Goal: Find specific page/section: Find specific page/section

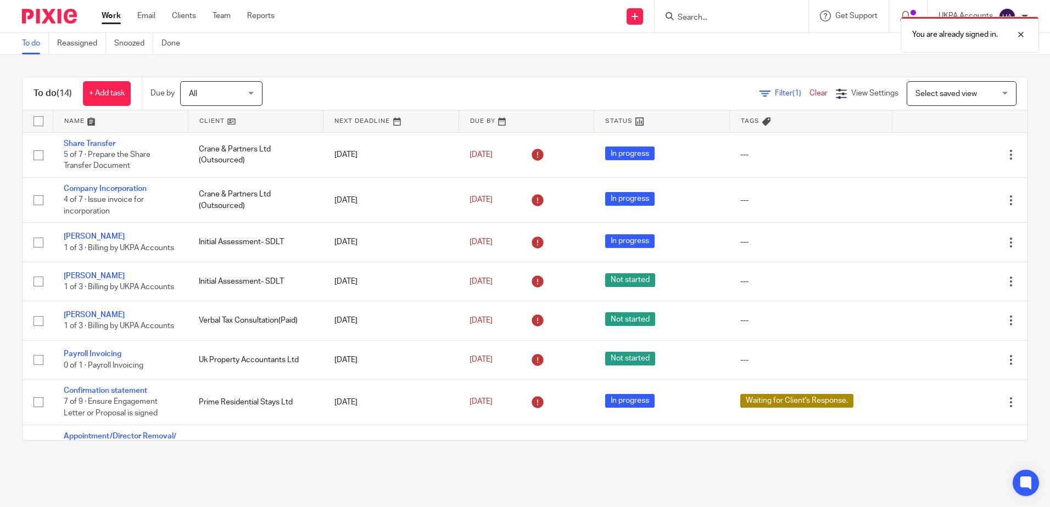
click at [687, 20] on div "You are already signed in." at bounding box center [782, 32] width 514 height 42
click at [1022, 35] on div at bounding box center [1013, 34] width 30 height 13
click at [729, 20] on input "Search" at bounding box center [725, 18] width 99 height 10
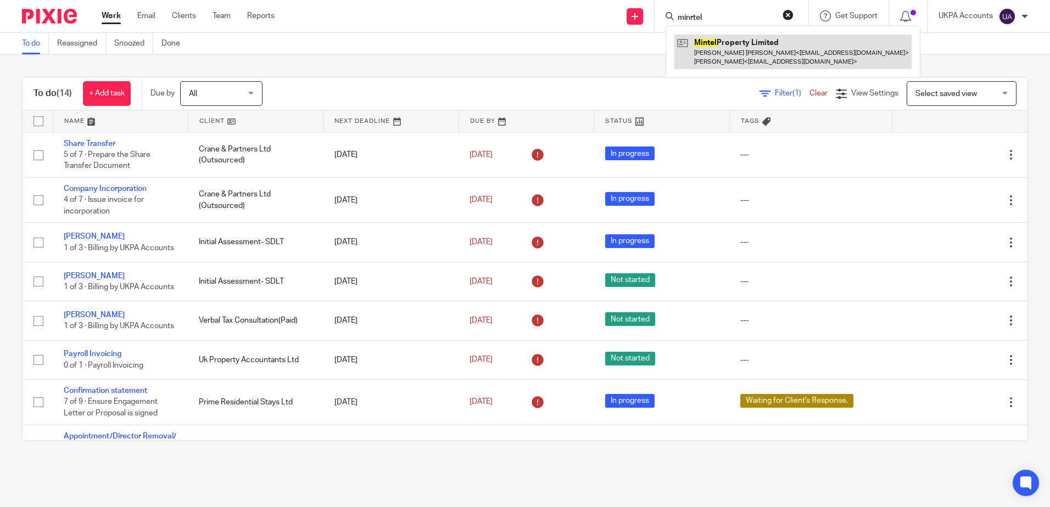
type input "minrtel"
click at [760, 51] on link at bounding box center [792, 52] width 237 height 34
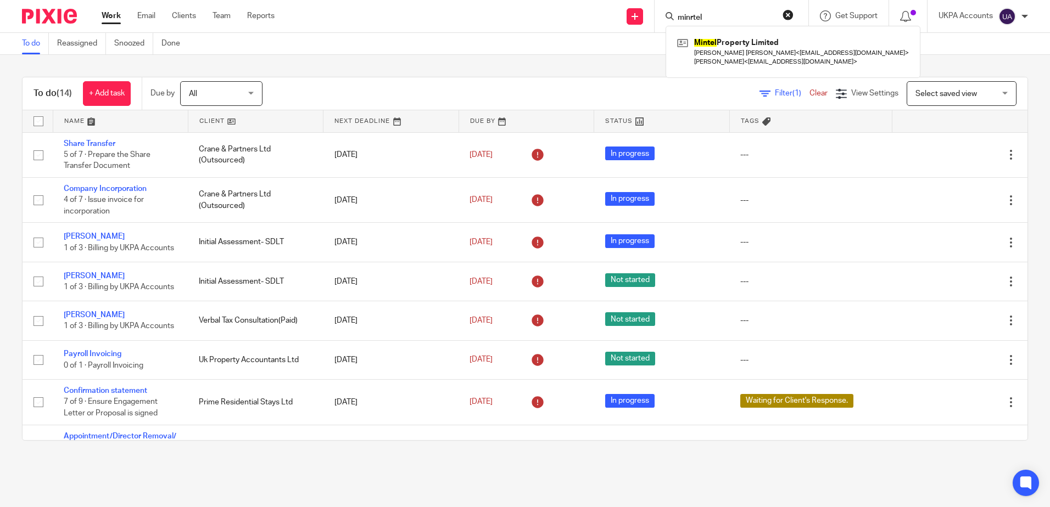
click at [635, 61] on div "To do (14) + Add task Due by All All Today Tomorrow This week Next week This mo…" at bounding box center [525, 259] width 1050 height 408
drag, startPoint x: 462, startPoint y: 61, endPoint x: 394, endPoint y: 91, distance: 75.0
click at [462, 61] on div "To do (14) + Add task Due by All All Today Tomorrow This week Next week This mo…" at bounding box center [525, 259] width 1050 height 408
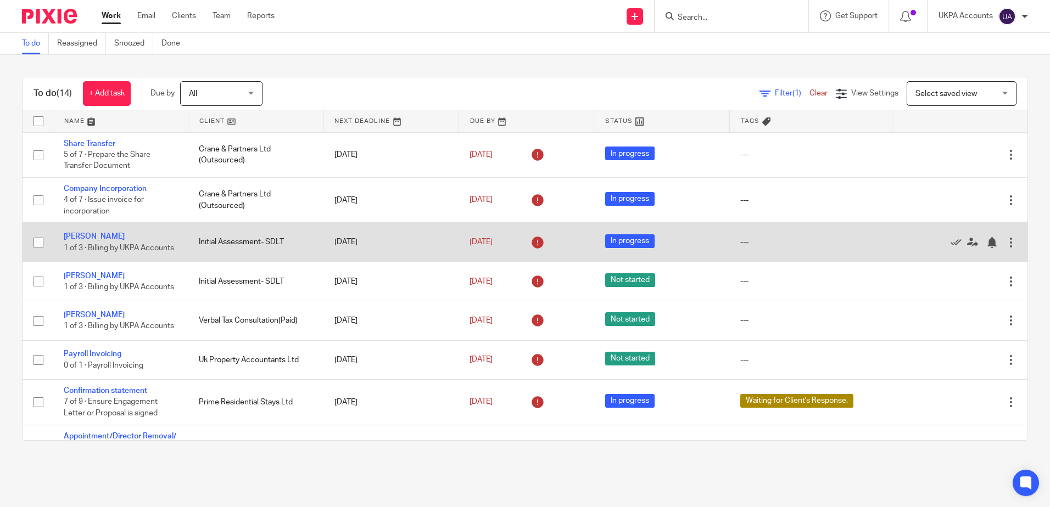
drag, startPoint x: 122, startPoint y: 38, endPoint x: 283, endPoint y: 240, distance: 259.0
click at [122, 38] on link "Snoozed" at bounding box center [133, 43] width 39 height 21
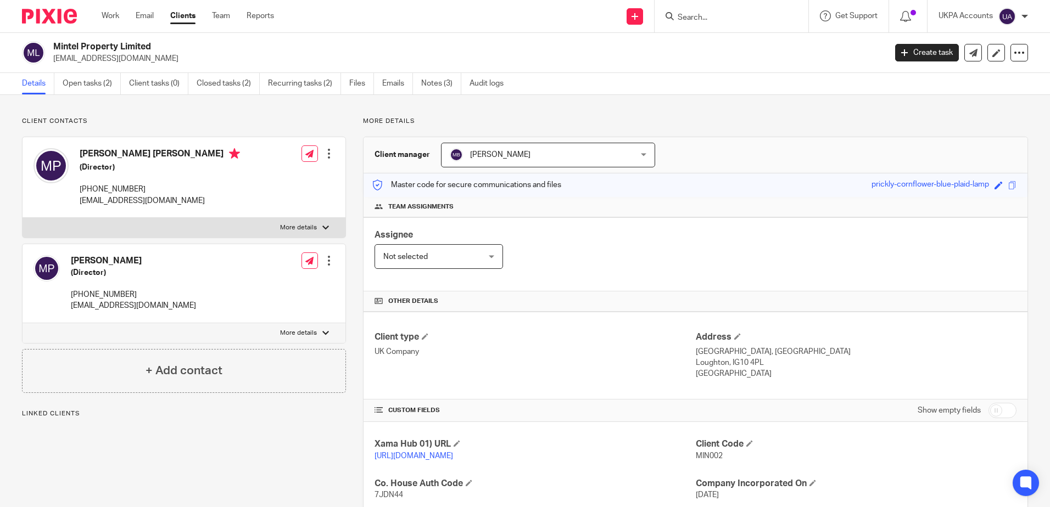
click at [641, 118] on p "More details" at bounding box center [695, 121] width 665 height 9
click at [644, 110] on div "Client contacts Manisha Patel (Director) +447740872739 mintelproperty@protonmai…" at bounding box center [525, 396] width 1050 height 603
click at [645, 118] on p "More details" at bounding box center [695, 121] width 665 height 9
click at [89, 87] on link "Open tasks (2)" at bounding box center [92, 83] width 58 height 21
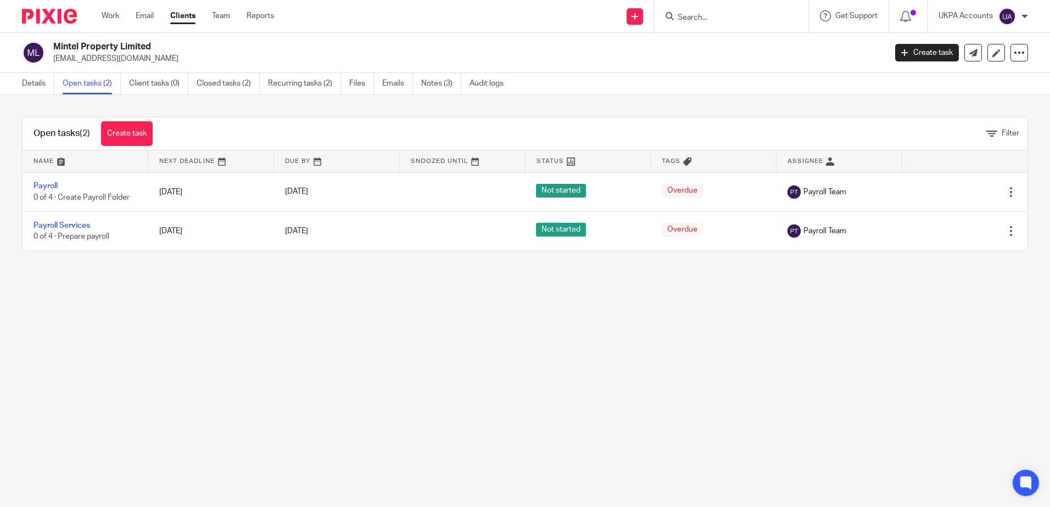
click at [382, 367] on main "Mintel Property Limited [EMAIL_ADDRESS][DOMAIN_NAME] Create task Update from Co…" at bounding box center [525, 253] width 1050 height 507
click at [47, 80] on link "Details" at bounding box center [38, 83] width 32 height 21
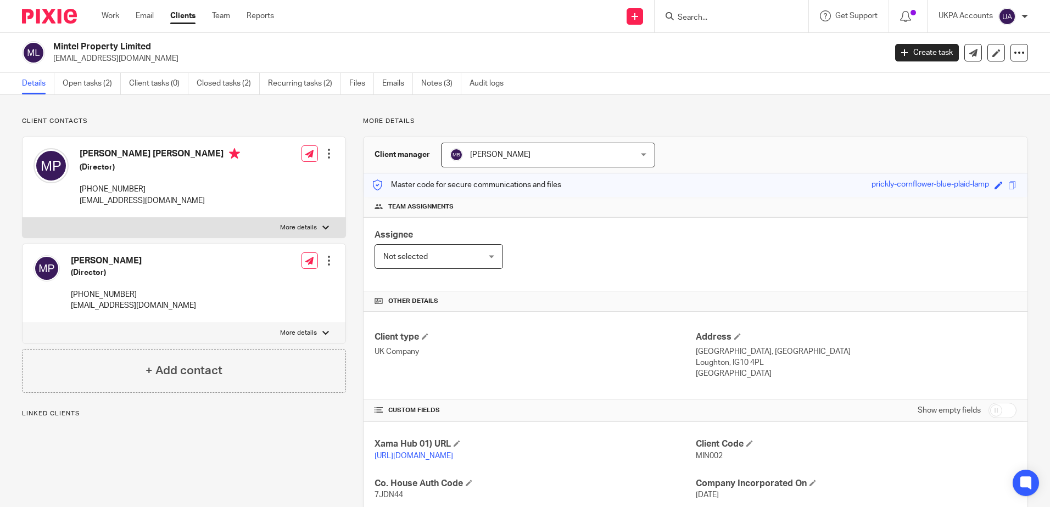
scroll to position [201, 0]
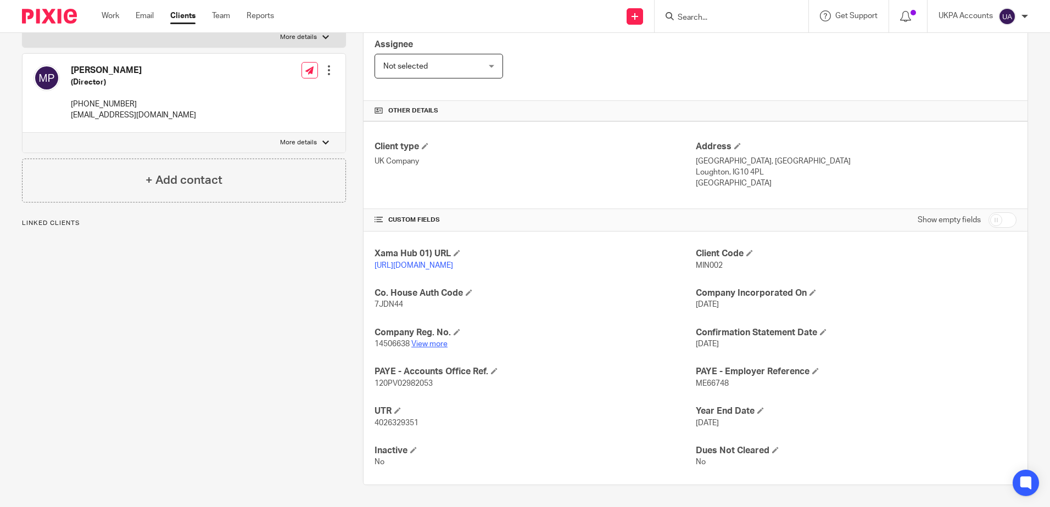
click at [433, 347] on link "View more" at bounding box center [429, 344] width 36 height 8
click at [222, 420] on div "Client contacts [PERSON_NAME] (Director) [PHONE_NUMBER] [EMAIL_ADDRESS][DOMAIN_…" at bounding box center [175, 205] width 341 height 559
drag, startPoint x: 201, startPoint y: 415, endPoint x: 206, endPoint y: 411, distance: 6.4
click at [201, 413] on div "Client contacts Manisha Patel (Director) +447740872739 mintelproperty@protonmai…" at bounding box center [175, 205] width 341 height 559
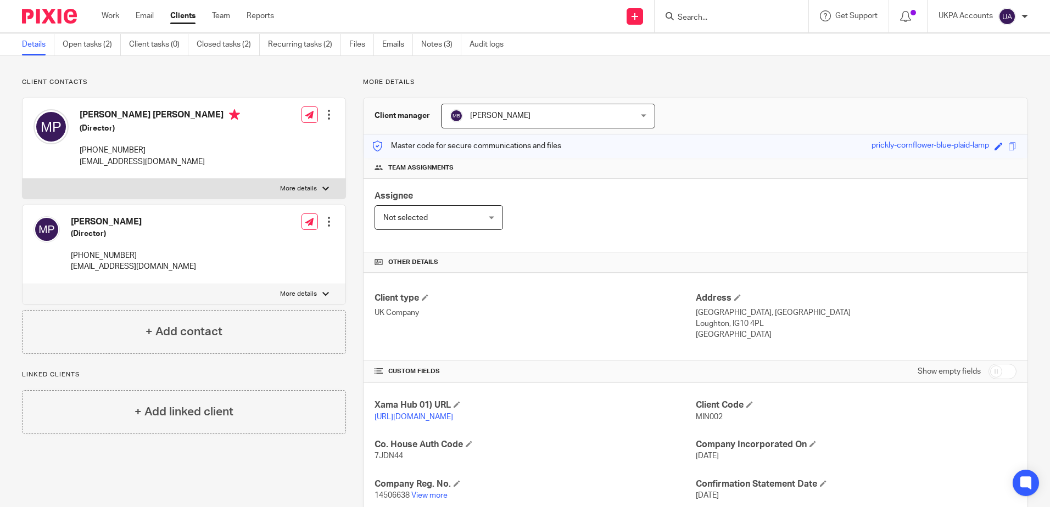
scroll to position [0, 0]
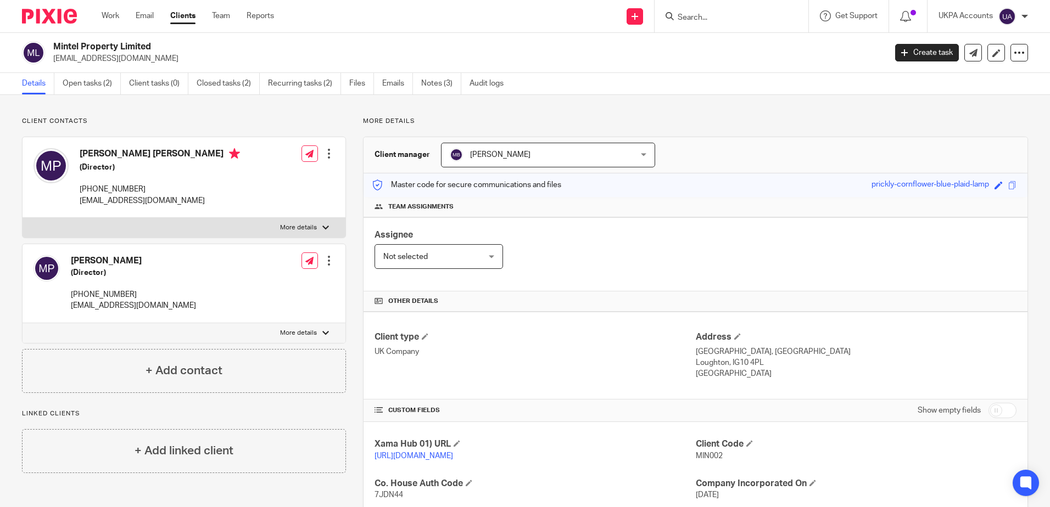
drag, startPoint x: 54, startPoint y: 43, endPoint x: 167, endPoint y: 48, distance: 113.7
click at [167, 48] on h2 "Mintel Property Limited" at bounding box center [383, 47] width 660 height 12
copy h2 "Mintel Property Limited"
drag, startPoint x: 1001, startPoint y: 282, endPoint x: 1046, endPoint y: 284, distance: 45.1
click at [1002, 282] on div "Assignee Not selected Not selected Not selected Aarshika Awale Aayush Niraula A…" at bounding box center [695, 254] width 664 height 74
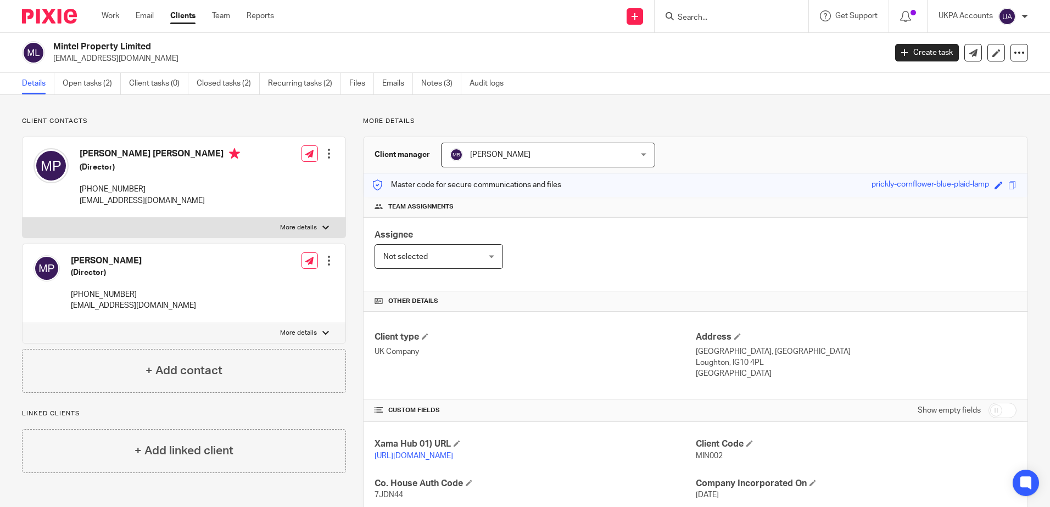
drag, startPoint x: 764, startPoint y: 102, endPoint x: 764, endPoint y: 138, distance: 35.7
click at [764, 104] on div "Client contacts Manisha Patel (Director) +447740872739 mintelproperty@protonmai…" at bounding box center [525, 396] width 1050 height 603
